Goal: Navigation & Orientation: Find specific page/section

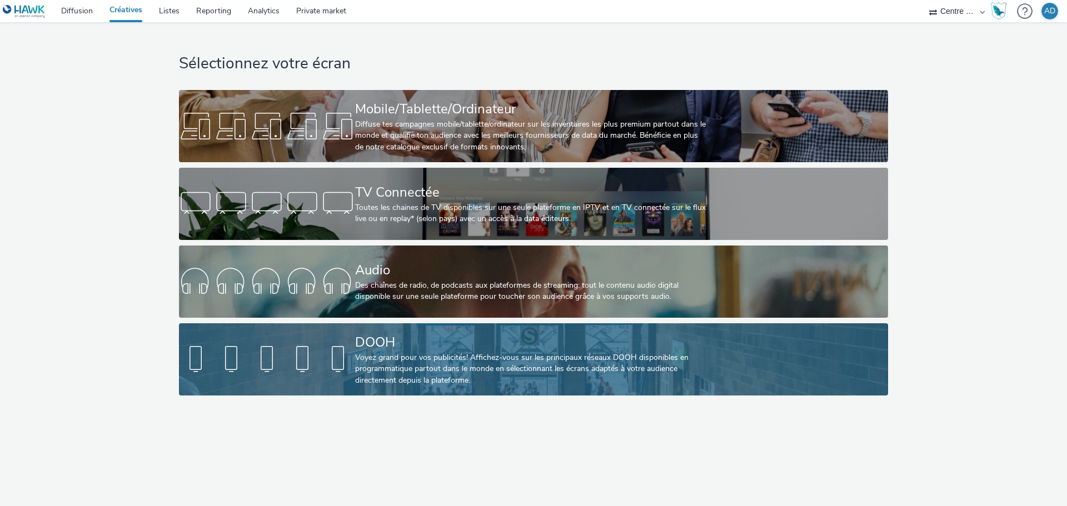
click at [421, 365] on div "Voyez grand pour vos publicités! Affichez-vous sur les principaux réseaux DOOH …" at bounding box center [531, 369] width 352 height 34
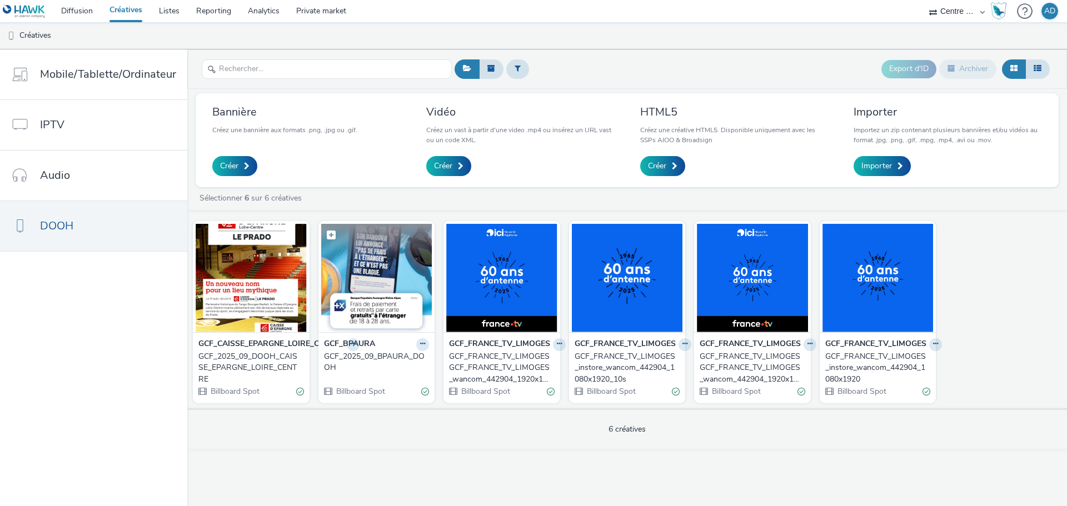
click at [389, 233] on label at bounding box center [376, 234] width 111 height 21
click at [389, 233] on label at bounding box center [376, 235] width 111 height 22
checkbox input "false"
click at [389, 313] on img at bounding box center [376, 278] width 111 height 108
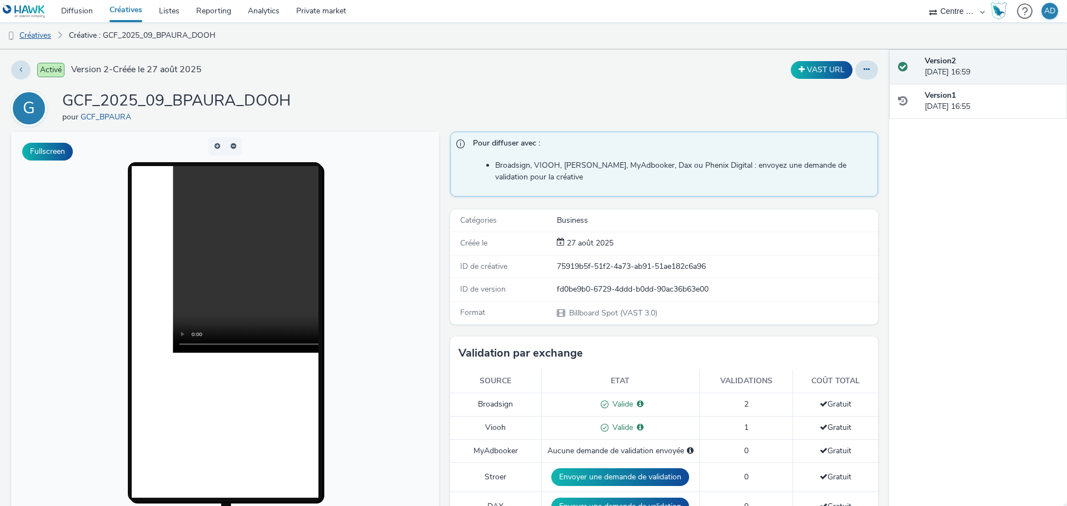
click at [45, 35] on link "Créatives" at bounding box center [28, 35] width 57 height 27
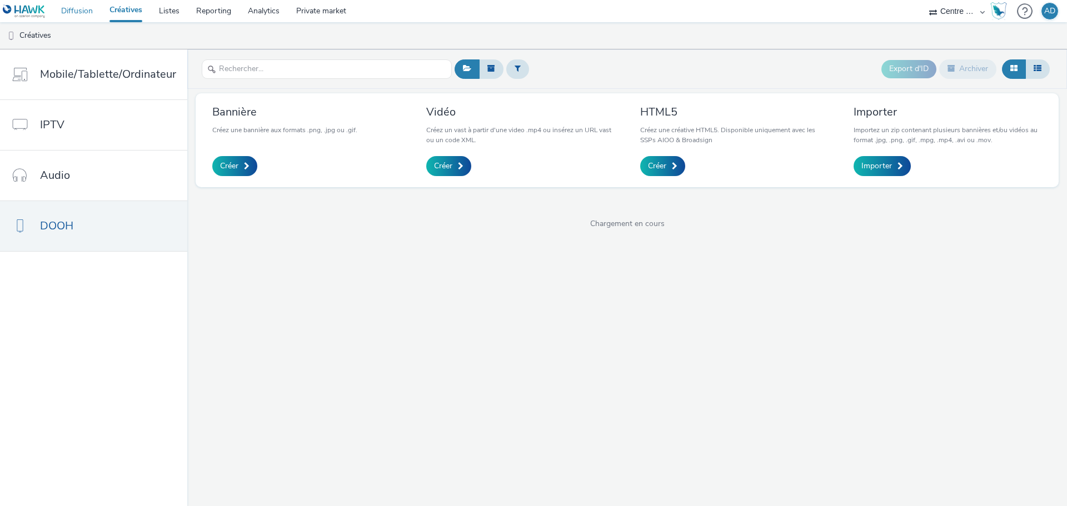
click at [84, 8] on link "Diffusion" at bounding box center [77, 11] width 48 height 22
